Goal: Information Seeking & Learning: Learn about a topic

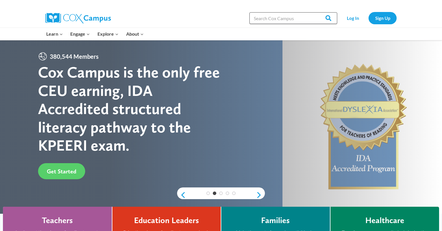
click at [305, 16] on input "Search in [URL][DOMAIN_NAME]" at bounding box center [293, 18] width 88 height 12
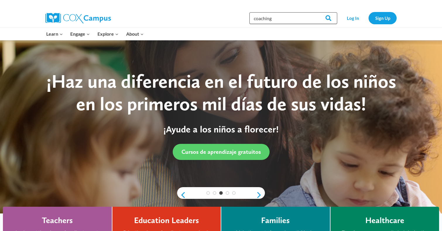
type input "coaching"
click at [326, 18] on input "Search" at bounding box center [325, 18] width 23 height 12
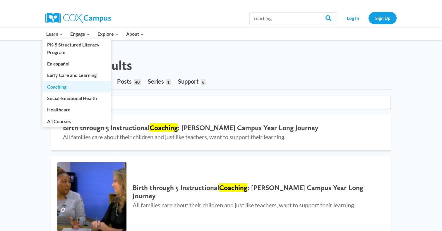
click at [71, 86] on link "Coaching" at bounding box center [76, 86] width 68 height 11
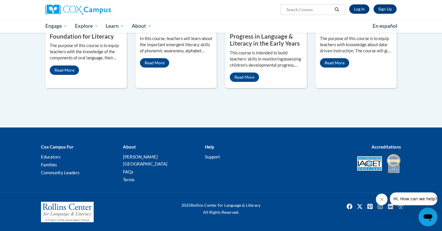
scroll to position [348, 0]
